Goal: Task Accomplishment & Management: Use online tool/utility

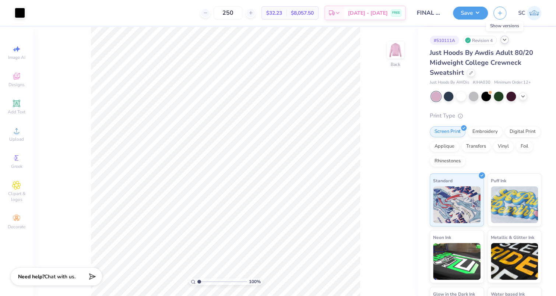
click at [504, 42] on icon at bounding box center [505, 40] width 6 height 6
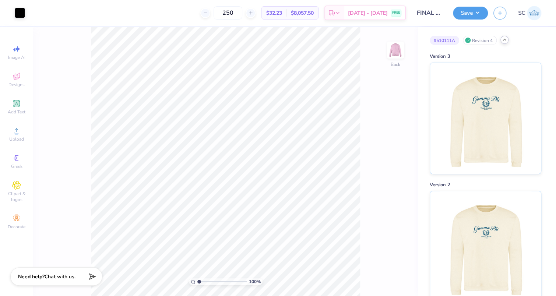
click at [504, 42] on icon at bounding box center [505, 40] width 6 height 6
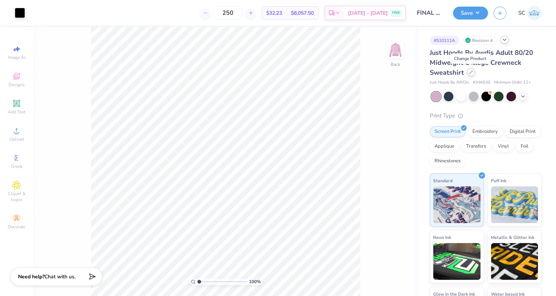
click at [472, 72] on icon at bounding box center [471, 72] width 3 height 3
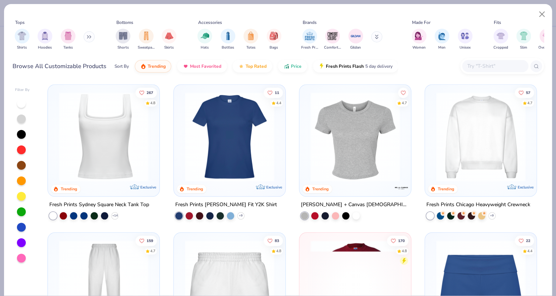
scroll to position [460, 0]
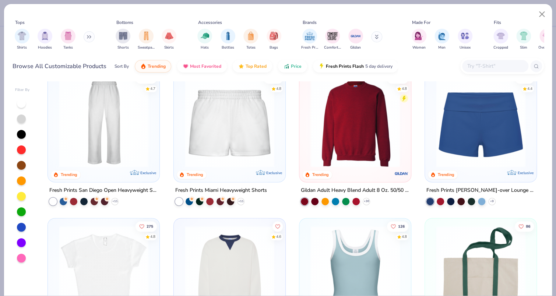
click at [374, 126] on img at bounding box center [355, 123] width 97 height 90
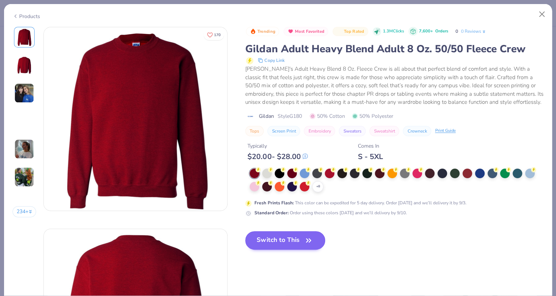
click at [253, 183] on div at bounding box center [255, 187] width 10 height 10
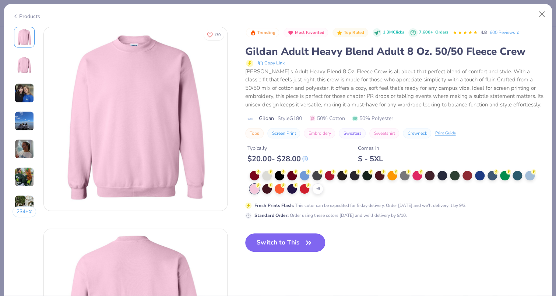
click at [269, 237] on button "Switch to This" at bounding box center [285, 243] width 80 height 18
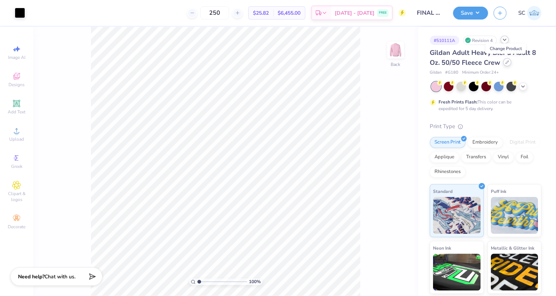
click at [505, 60] on div at bounding box center [507, 62] width 8 height 8
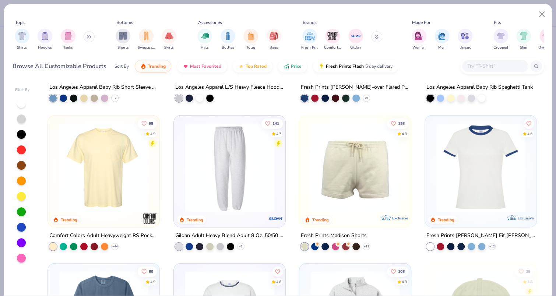
scroll to position [1025, 0]
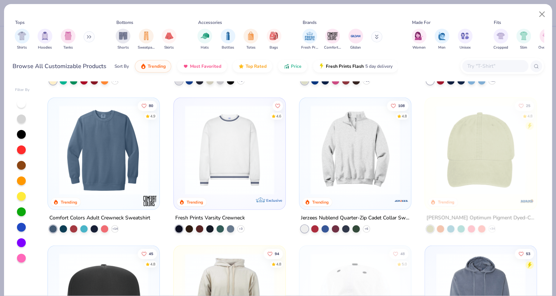
click at [114, 165] on img at bounding box center [103, 150] width 97 height 90
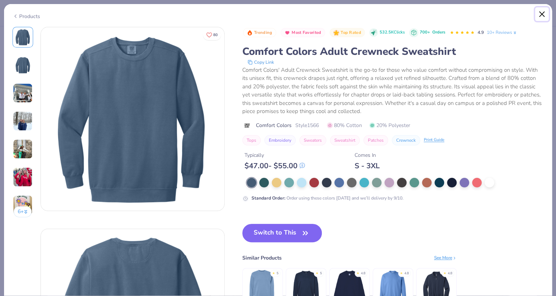
click at [541, 15] on button "Close" at bounding box center [542, 14] width 14 height 14
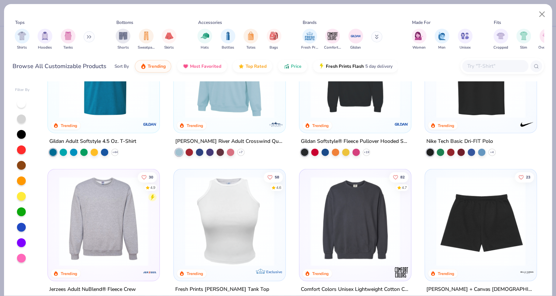
scroll to position [2379, 0]
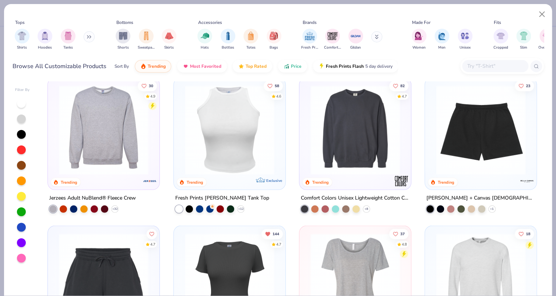
click at [95, 138] on img at bounding box center [103, 130] width 97 height 90
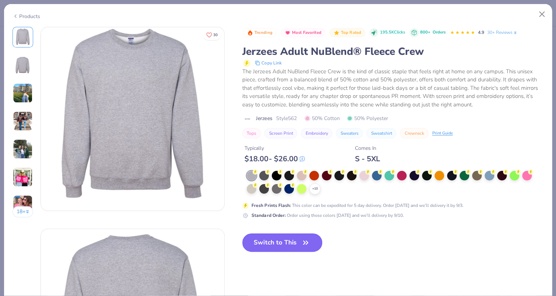
click at [291, 244] on button "Switch to This" at bounding box center [282, 243] width 80 height 18
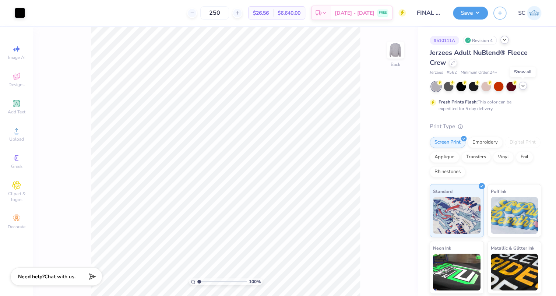
click at [522, 87] on icon at bounding box center [523, 86] width 6 height 6
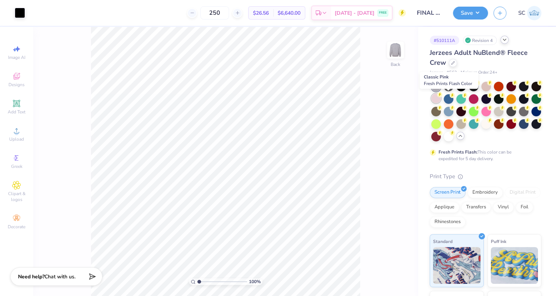
click at [441, 100] on div at bounding box center [436, 99] width 10 height 10
click at [406, 128] on div "100 % Back" at bounding box center [225, 161] width 385 height 269
click at [455, 64] on icon at bounding box center [453, 62] width 4 height 4
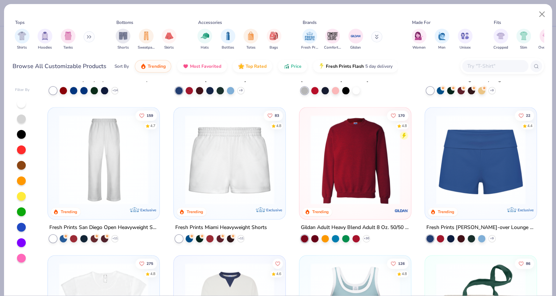
scroll to position [423, 0]
click at [356, 169] on img at bounding box center [355, 160] width 97 height 90
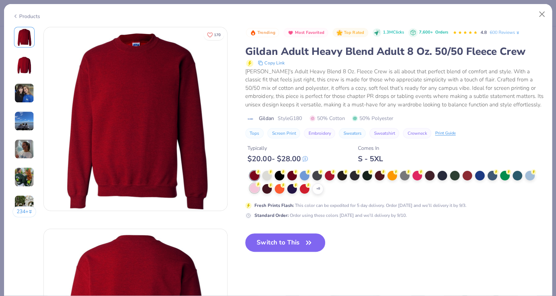
click at [257, 188] on div at bounding box center [255, 188] width 10 height 10
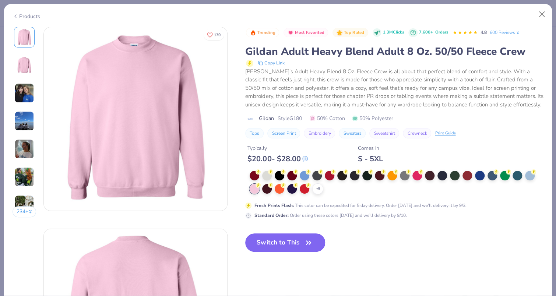
click at [295, 235] on button "Switch to This" at bounding box center [285, 243] width 80 height 18
